Goal: Transaction & Acquisition: Purchase product/service

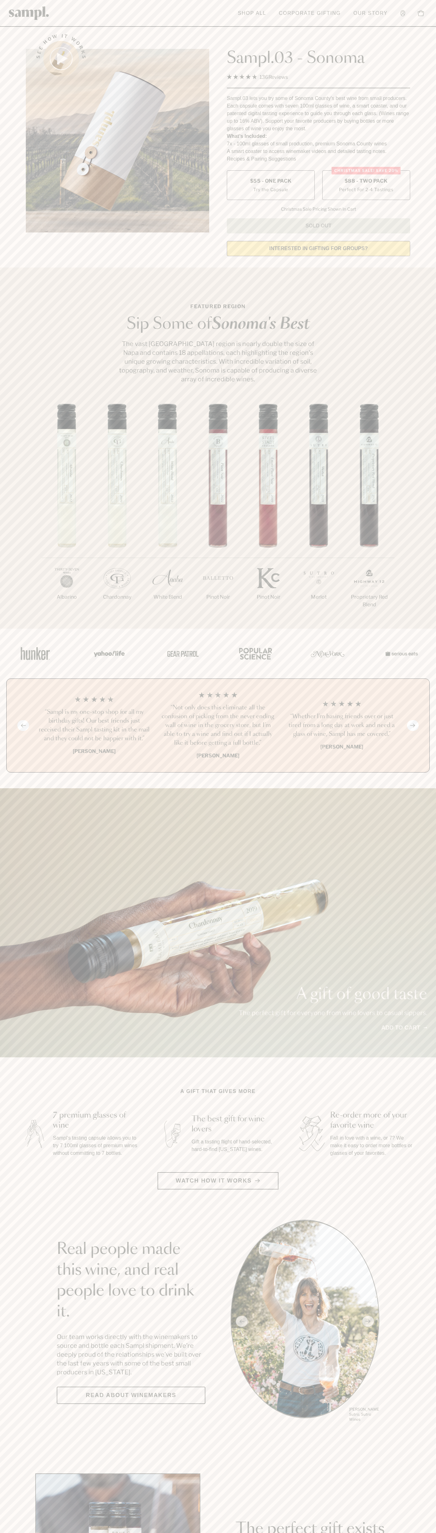
click at [366, 181] on span "$88 - Two Pack" at bounding box center [366, 181] width 43 height 7
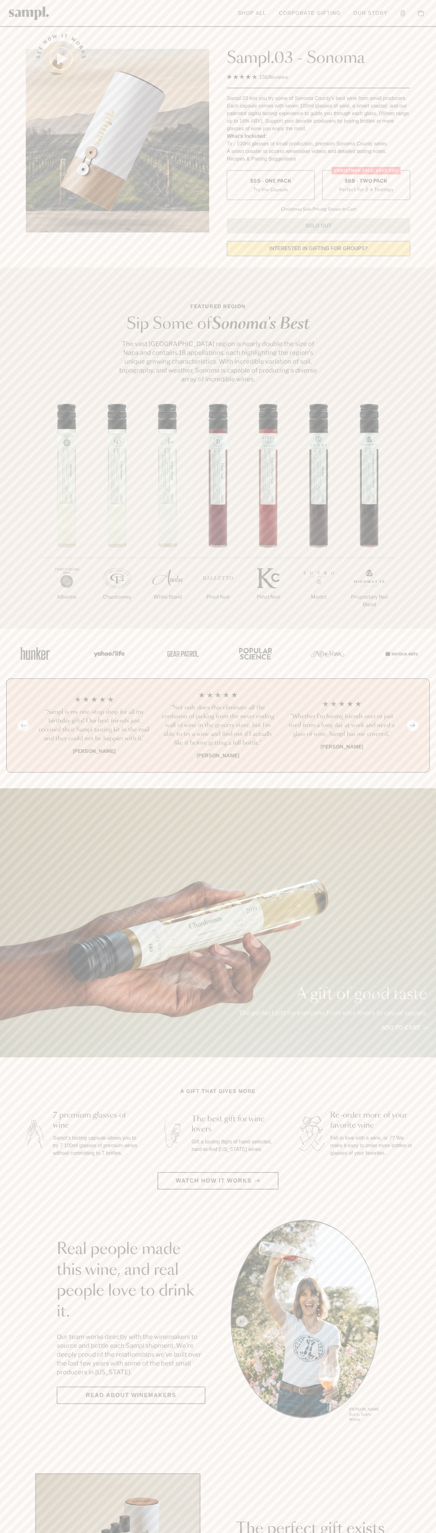
click at [218, 726] on h3 "“Not only does this eliminate all the confusion of picking from the never endin…" at bounding box center [218, 725] width 114 height 44
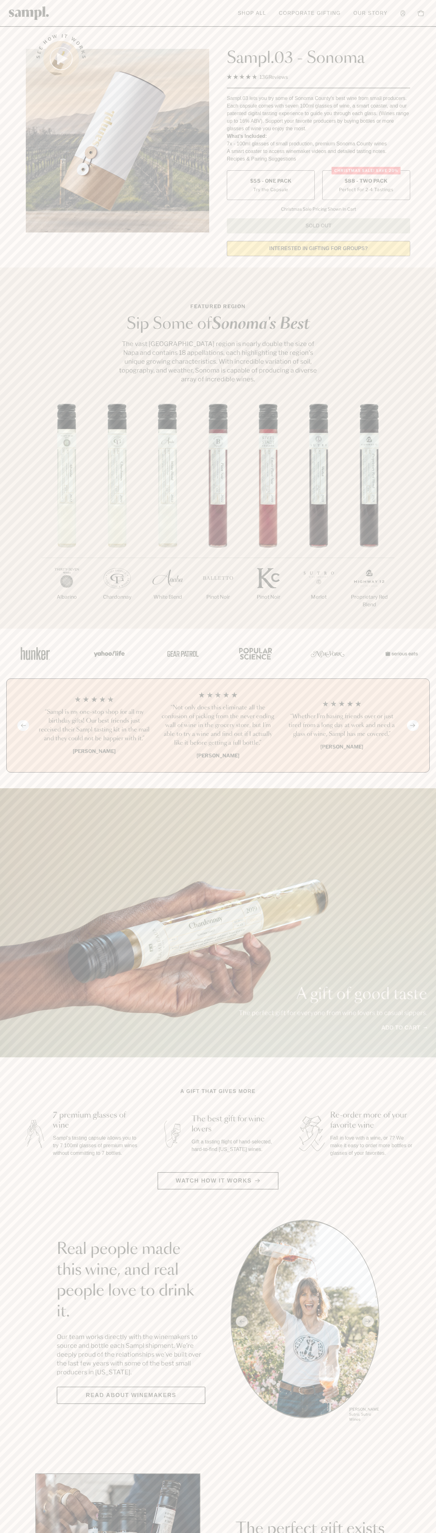
click at [38, 21] on link at bounding box center [29, 13] width 40 height 20
click at [415, 415] on div "1/7 Albarino 2/7 Chardonnay 3/7" at bounding box center [218, 516] width 436 height 225
click at [80, 1532] on html "Skip to main content Toggle navigation menu Shop All Corporate Gifting Our Stor…" at bounding box center [218, 1479] width 436 height 2958
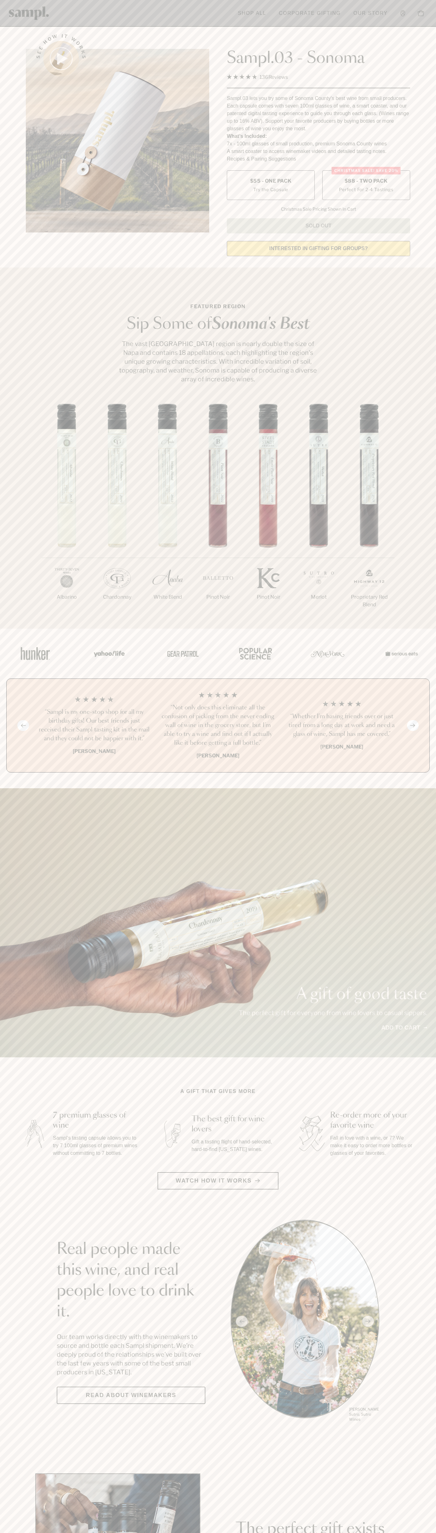
click at [4, 1270] on section "Real people made this wine, and real people love to drink it. Our team works di…" at bounding box center [218, 1321] width 436 height 203
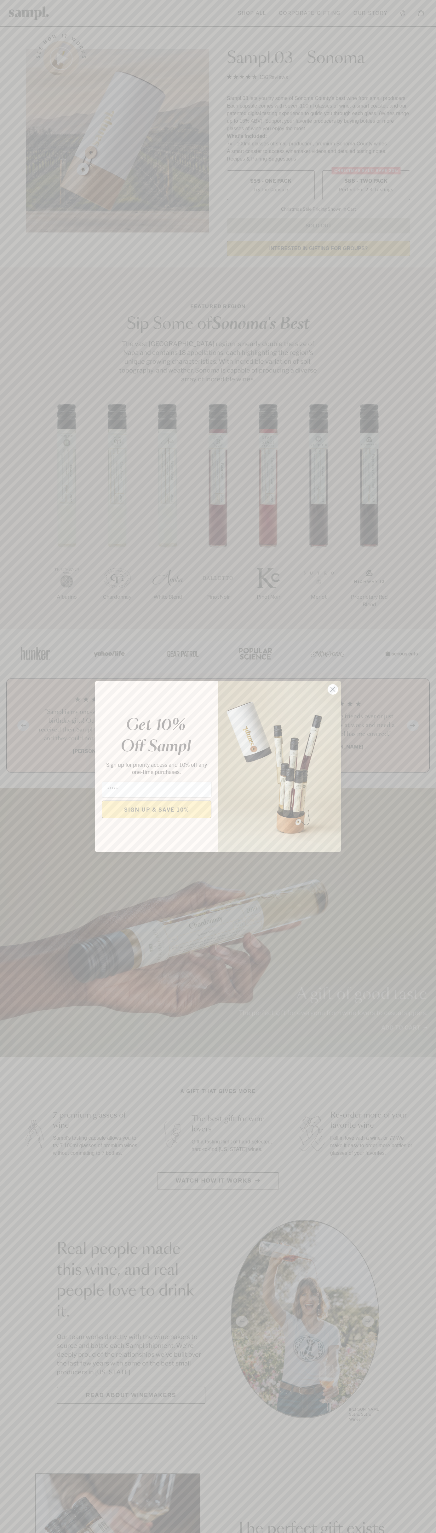
click at [333, 689] on icon "Close dialog" at bounding box center [333, 689] width 4 height 4
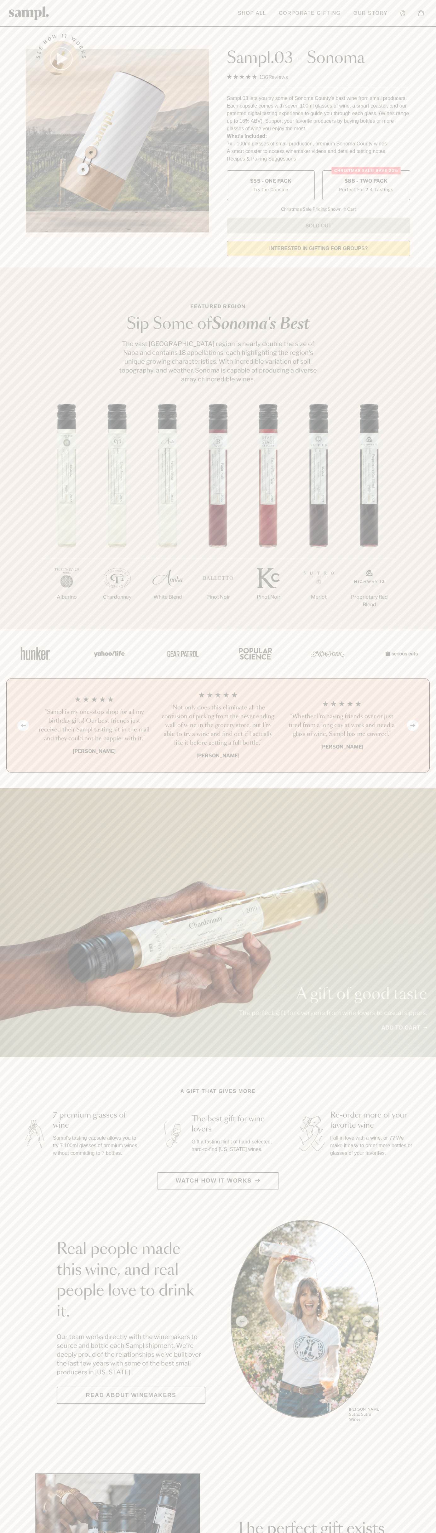
click at [366, 181] on span "$88 - Two Pack" at bounding box center [366, 181] width 43 height 7
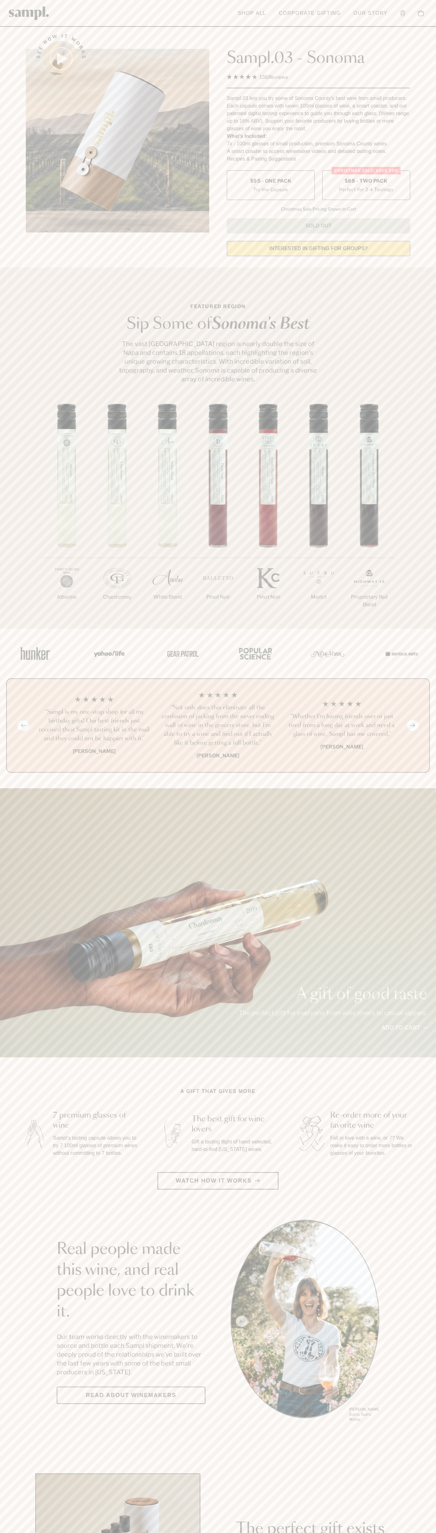
click at [218, 726] on h3 "“Not only does this eliminate all the confusion of picking from the never endin…" at bounding box center [218, 725] width 114 height 44
